Goal: Transaction & Acquisition: Purchase product/service

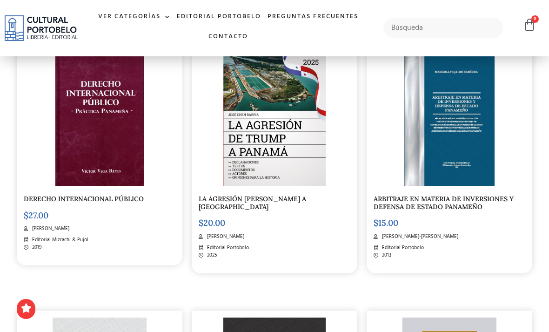
scroll to position [752, 0]
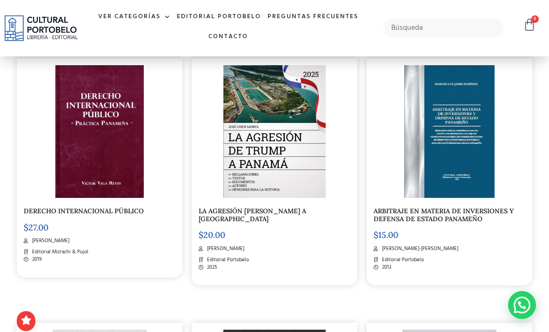
click at [137, 181] on img at bounding box center [99, 131] width 88 height 133
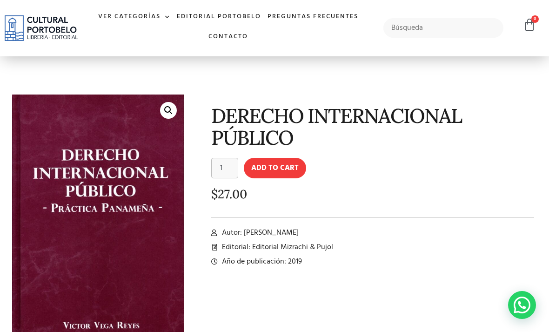
scroll to position [5, 0]
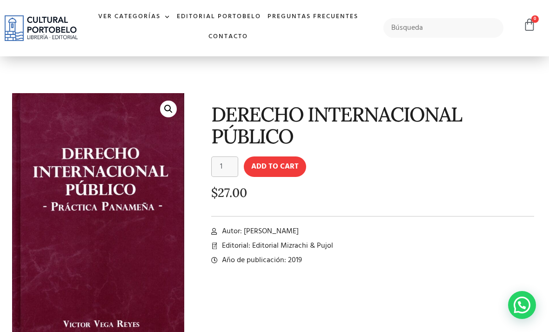
click at [286, 169] on button "Add to cart" at bounding box center [275, 166] width 62 height 20
click at [295, 166] on button "Add to cart" at bounding box center [275, 166] width 62 height 20
click at [291, 168] on button "Add to cart" at bounding box center [275, 166] width 62 height 20
click at [281, 169] on button "Add to cart" at bounding box center [275, 166] width 62 height 20
click at [528, 23] on icon at bounding box center [529, 24] width 13 height 13
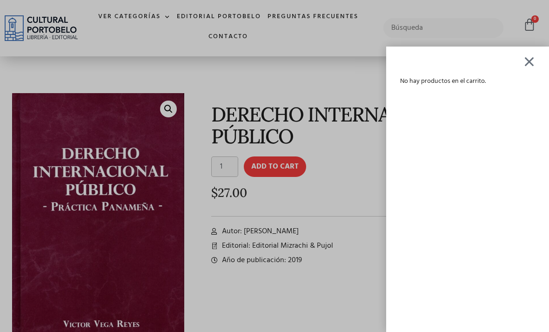
click at [534, 62] on div at bounding box center [529, 61] width 12 height 11
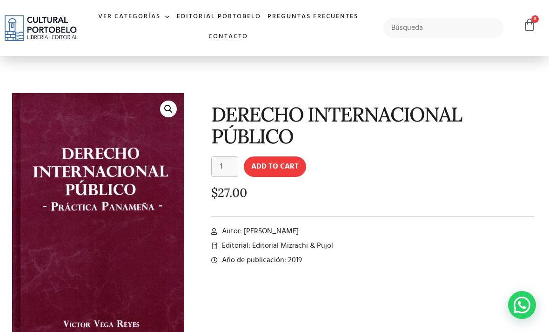
click at [528, 25] on icon at bounding box center [529, 24] width 13 height 13
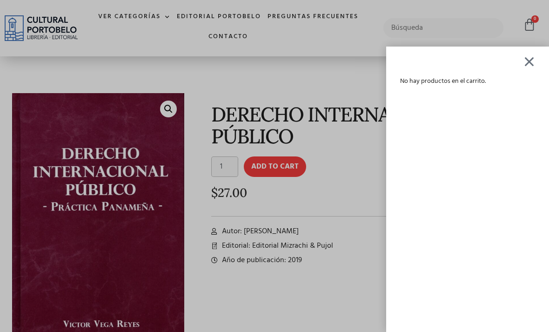
click at [524, 64] on div at bounding box center [529, 61] width 12 height 11
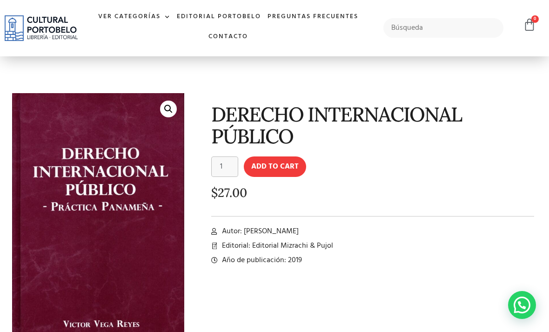
click at [527, 27] on icon at bounding box center [529, 24] width 13 height 13
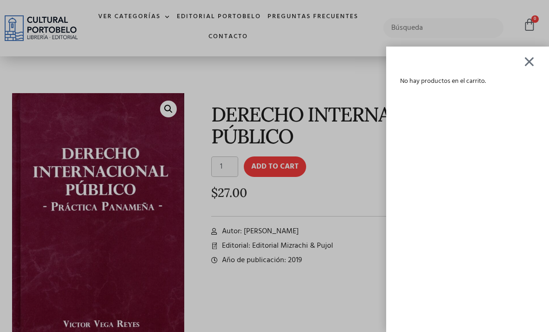
click at [520, 60] on div "No hay productos en el carrito." at bounding box center [467, 189] width 163 height 285
click at [528, 63] on div at bounding box center [529, 61] width 12 height 11
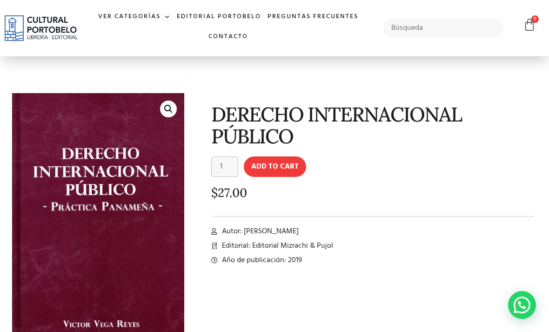
click at [278, 173] on button "Add to cart" at bounding box center [275, 166] width 62 height 20
click at [288, 171] on button "Add to cart" at bounding box center [275, 166] width 62 height 20
click at [529, 30] on icon at bounding box center [529, 24] width 13 height 13
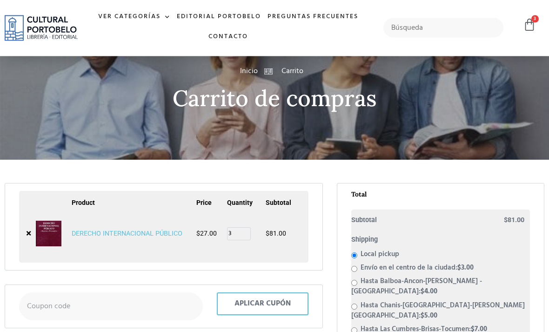
scroll to position [40, 0]
click at [241, 234] on input "3" at bounding box center [239, 233] width 24 height 13
type input "1"
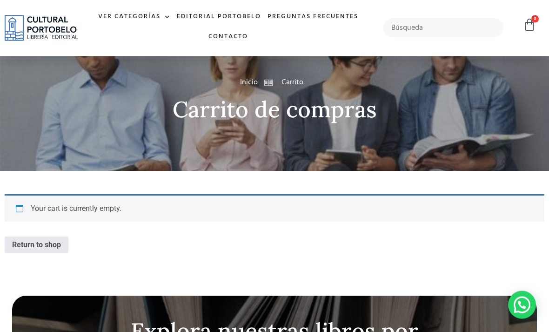
scroll to position [20, 0]
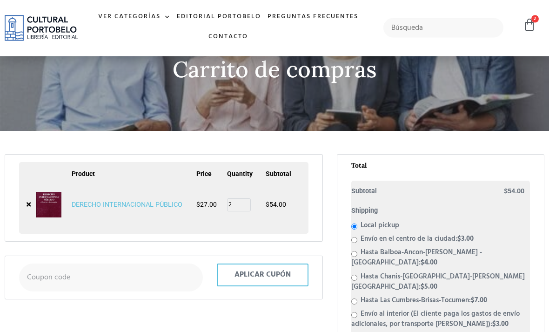
scroll to position [69, 0]
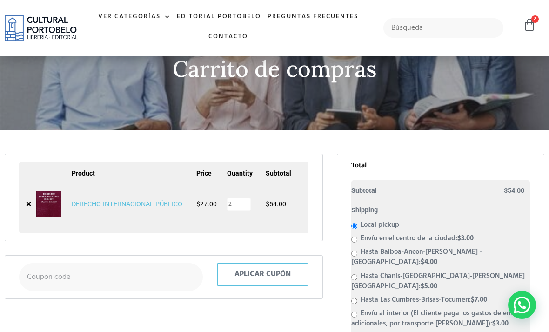
click at [242, 203] on input "2" at bounding box center [239, 204] width 24 height 13
type input "1"
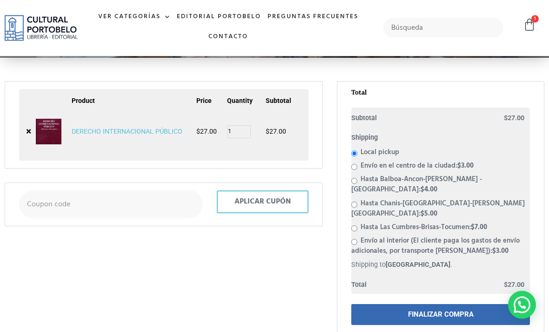
scroll to position [142, 0]
click at [426, 177] on label "Hasta Balboa-Ancon-[PERSON_NAME] - [GEOGRAPHIC_DATA]: $ 4.00" at bounding box center [416, 184] width 131 height 21
click at [357, 178] on input "Hasta Balboa-Ancon-[PERSON_NAME] - [GEOGRAPHIC_DATA]: $ 4.00" at bounding box center [354, 181] width 6 height 6
radio input "true"
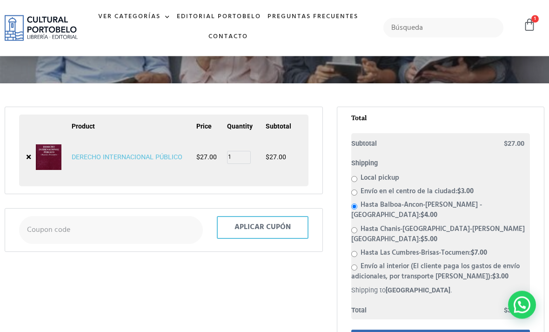
scroll to position [116, 0]
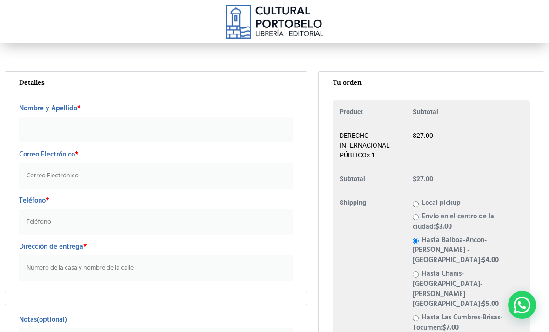
click at [177, 134] on input "Nombre y Apellido *" at bounding box center [156, 130] width 274 height 26
click at [182, 142] on input "Pat" at bounding box center [156, 130] width 274 height 26
type input "Pat Tapia"
click at [176, 176] on input "Correo Electrónico *" at bounding box center [156, 176] width 274 height 26
type input "pattapia1226@gmail.com"
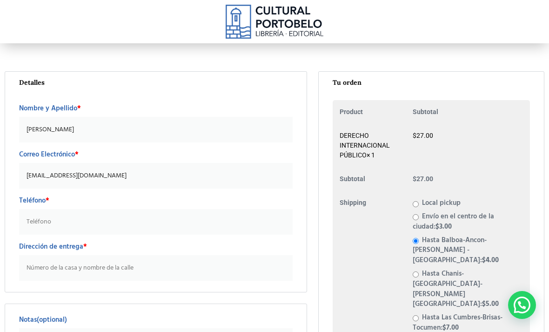
type input "61665689"
click at [27, 268] on input "Corte Suprema de Justiia" at bounding box center [156, 268] width 274 height 26
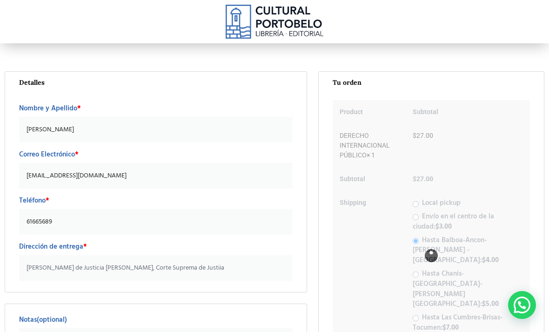
click at [188, 265] on input "Palacio de Justicia Gil Ponce, Corte Suprema de Justiia" at bounding box center [156, 268] width 274 height 26
type input "Palacio de Justicia Gil Ponce, Corte Suprema de Justicia"
click button "Apply" at bounding box center [0, 0] width 0 height 0
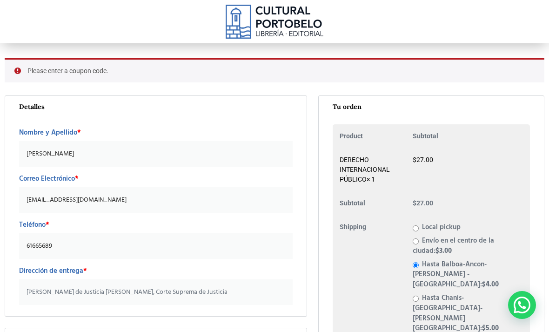
scroll to position [13, 0]
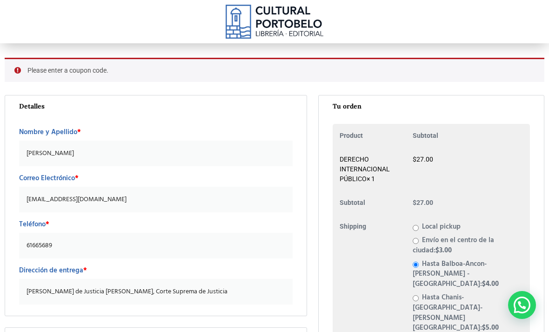
click at [276, 116] on div "Detalles Nombre y Apellido * Pat Tapia Correo Electrónico * pattapia1226@gmail.…" at bounding box center [156, 205] width 274 height 205
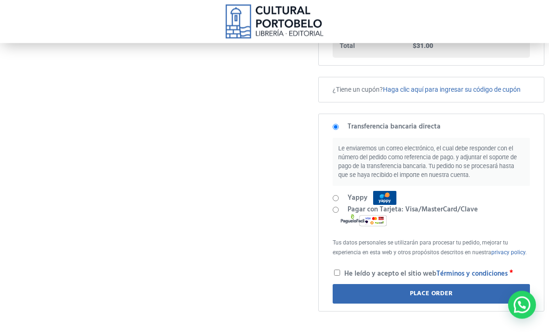
click at [376, 204] on label "Pagar con Tarjeta: Visa/MasterCard/Clave" at bounding box center [405, 215] width 145 height 22
click at [339, 207] on input "Pagar con Tarjeta: Visa/MasterCard/Clave" at bounding box center [336, 210] width 6 height 6
radio input "true"
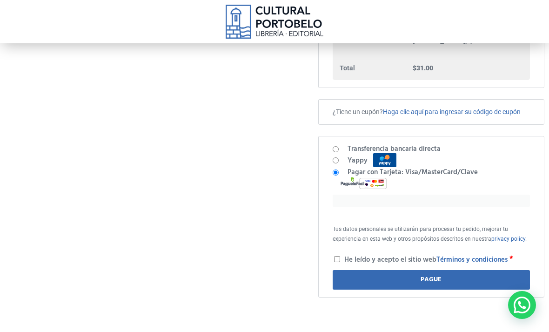
scroll to position [365, 0]
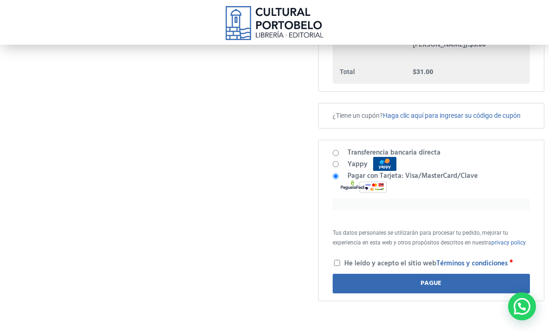
click at [335, 258] on input "He leído y acepto el sitio web Términos y condiciones *" at bounding box center [337, 261] width 6 height 6
checkbox input "true"
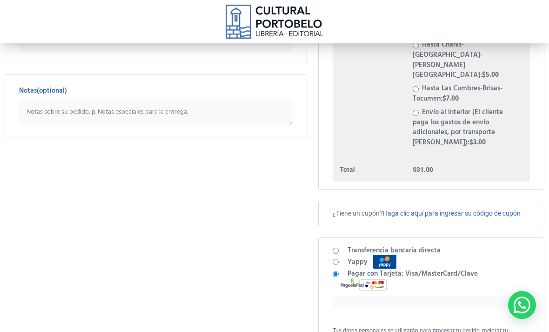
scroll to position [266, 0]
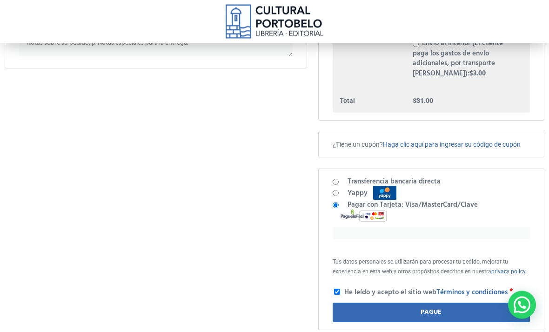
click at [339, 202] on input "Pagar con Tarjeta: Visa/MasterCard/Clave" at bounding box center [336, 205] width 6 height 6
click at [399, 227] on div at bounding box center [431, 233] width 197 height 12
click at [412, 227] on div at bounding box center [431, 233] width 197 height 12
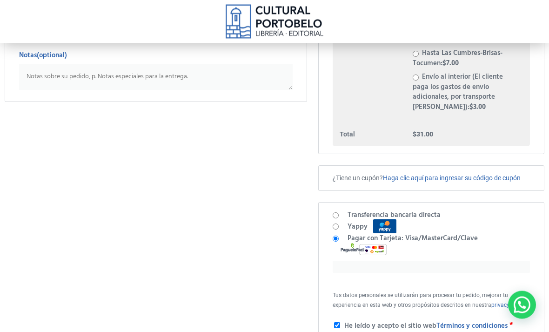
click at [349, 221] on label "Yappy" at bounding box center [374, 226] width 52 height 11
click at [339, 224] on input "Yappy" at bounding box center [336, 227] width 6 height 6
radio input "true"
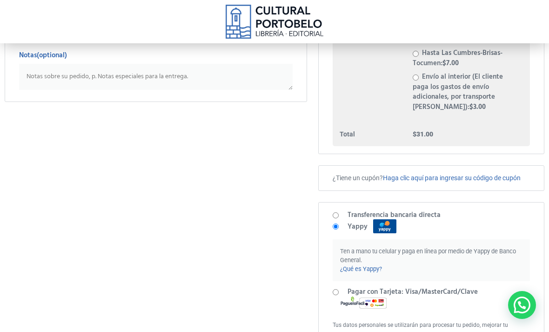
click at [335, 289] on input "Pagar con Tarjeta: Visa/MasterCard/Clave" at bounding box center [336, 292] width 6 height 6
radio input "true"
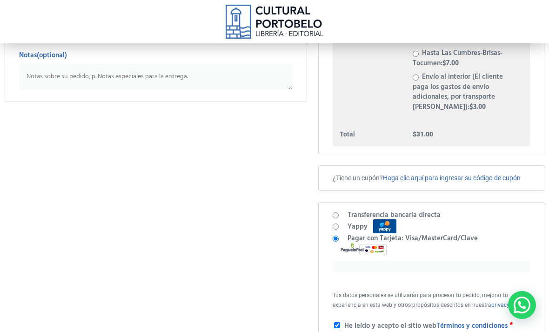
click at [358, 221] on label "Yappy" at bounding box center [374, 226] width 52 height 11
click at [339, 223] on input "Yappy" at bounding box center [336, 226] width 6 height 6
radio input "true"
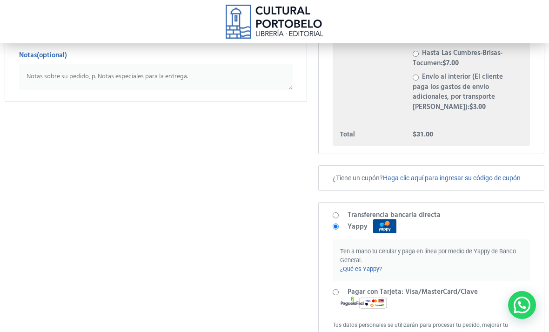
click at [335, 289] on input "Pagar con Tarjeta: Visa/MasterCard/Clave" at bounding box center [336, 292] width 6 height 6
radio input "true"
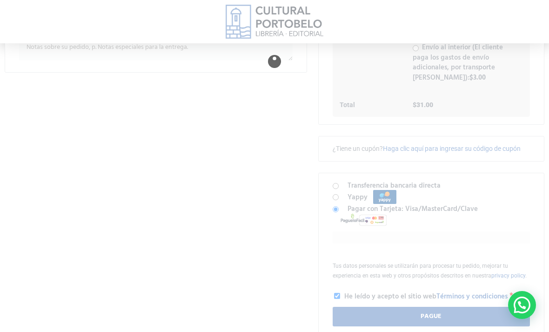
scroll to position [331, 0]
